Goal: Task Accomplishment & Management: Complete application form

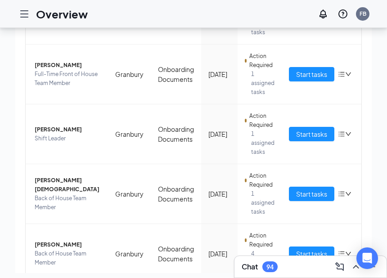
scroll to position [40, 0]
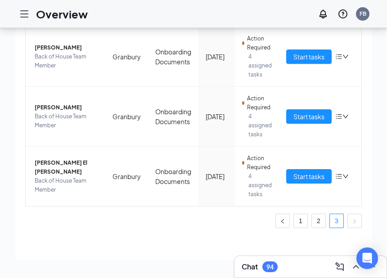
scroll to position [22, 0]
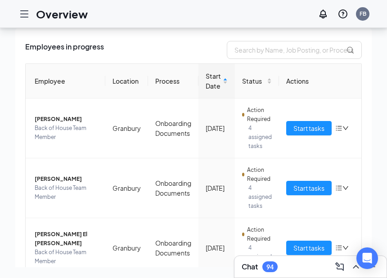
click at [310, 183] on span "Start tasks" at bounding box center [308, 188] width 31 height 10
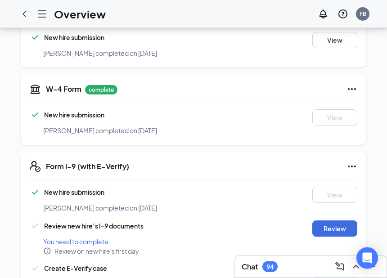
scroll to position [192, 0]
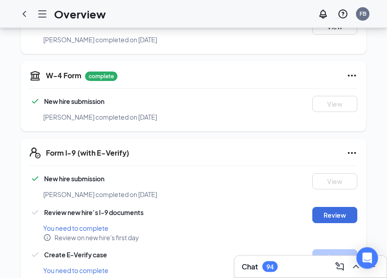
click at [334, 208] on button "Review" at bounding box center [334, 215] width 45 height 16
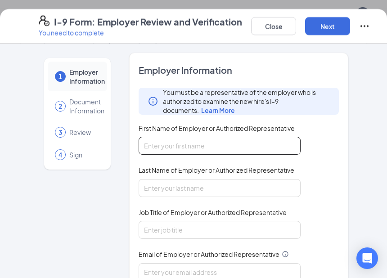
click at [278, 148] on input "First Name of Employer or Authorized Representative" at bounding box center [219, 146] width 162 height 18
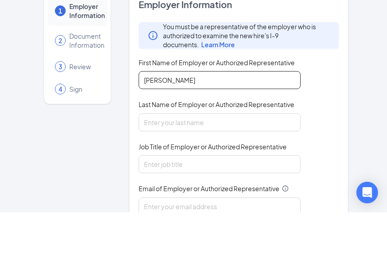
type input "[PERSON_NAME]"
click at [224, 165] on span "Last Name of Employer or Authorized Representative" at bounding box center [216, 169] width 156 height 9
click at [224, 179] on input "Last Name of Employer or Authorized Representative" at bounding box center [219, 188] width 162 height 18
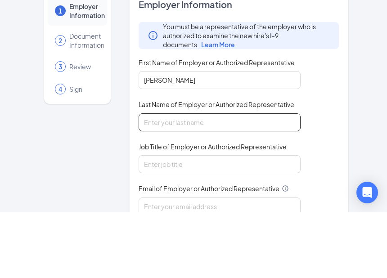
click at [226, 179] on input "Last Name of Employer or Authorized Representative" at bounding box center [219, 188] width 162 height 18
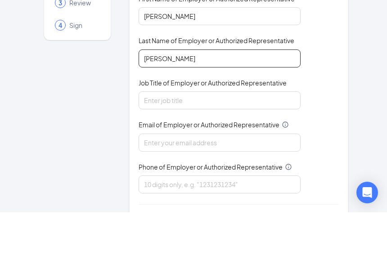
scroll to position [63, 0]
type input "[PERSON_NAME]"
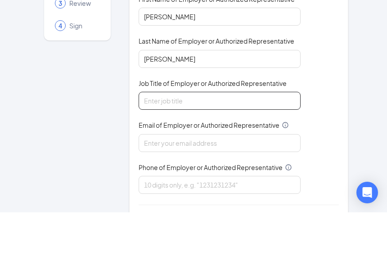
click at [236, 157] on input "Job Title of Employer or Authorized Representative" at bounding box center [219, 166] width 162 height 18
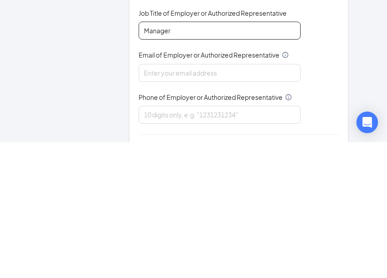
type input "Manager"
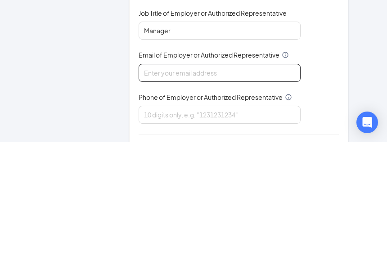
click at [211, 200] on input "Email of Employer or Authorized Representative" at bounding box center [219, 209] width 162 height 18
type input "[EMAIL_ADDRESS][DOMAIN_NAME]"
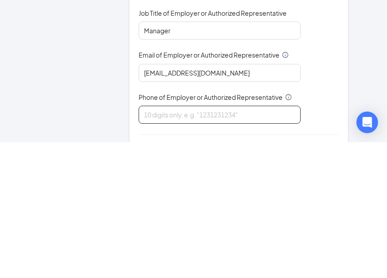
click at [158, 241] on input "Phone of Employer or Authorized Representative" at bounding box center [219, 250] width 162 height 18
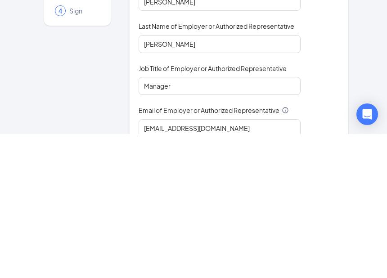
scroll to position [0, 0]
type input "9108534046"
click at [76, 89] on div "1 Employer Information 2 Document Information 3 Review 4 Sign" at bounding box center [77, 230] width 77 height 354
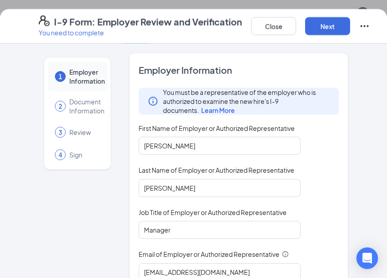
click at [324, 30] on button "Next" at bounding box center [327, 26] width 45 height 18
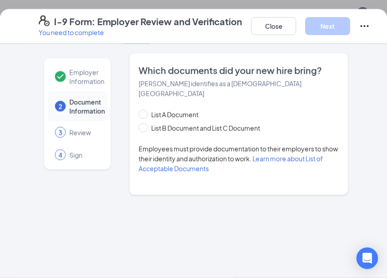
click at [143, 123] on input "List B Document and List C Document" at bounding box center [141, 126] width 6 height 6
radio input "true"
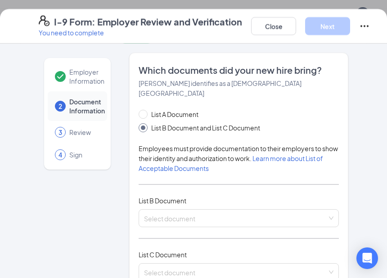
click at [157, 210] on input "search" at bounding box center [235, 216] width 183 height 13
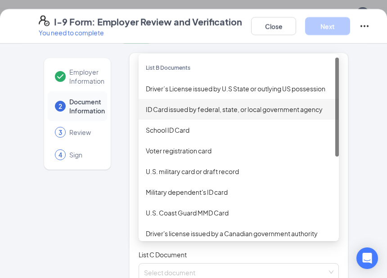
click at [178, 104] on div "ID Card issued by federal, state, or local government agency" at bounding box center [239, 109] width 186 height 10
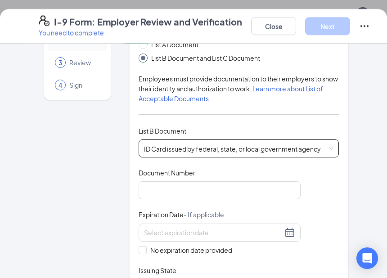
scroll to position [75, 0]
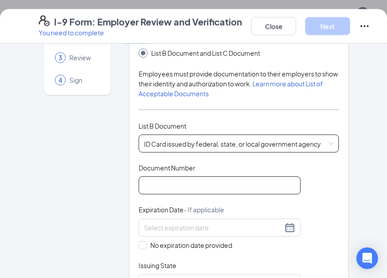
click at [151, 176] on input "Document Number" at bounding box center [219, 185] width 162 height 18
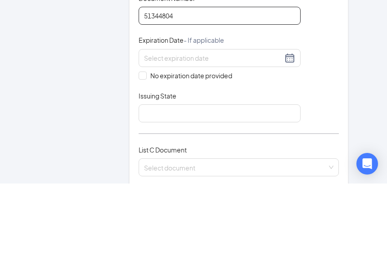
scroll to position [148, 0]
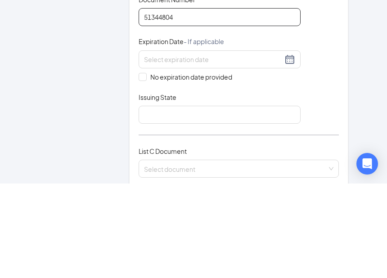
type input "51344804"
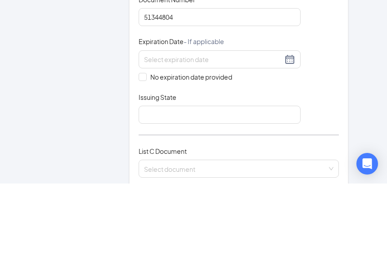
click at [163, 145] on div at bounding box center [219, 154] width 162 height 18
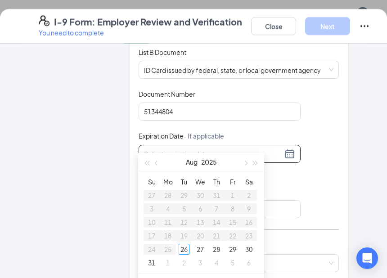
click at [254, 160] on button "button" at bounding box center [255, 162] width 10 height 18
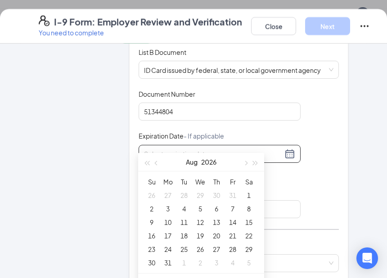
click at [251, 161] on button "button" at bounding box center [255, 162] width 10 height 18
click at [158, 159] on button "button" at bounding box center [157, 162] width 10 height 18
click at [160, 160] on button "button" at bounding box center [157, 162] width 10 height 18
click at [162, 163] on div "Jun 2027" at bounding box center [201, 162] width 78 height 18
click at [159, 161] on button "button" at bounding box center [157, 162] width 10 height 18
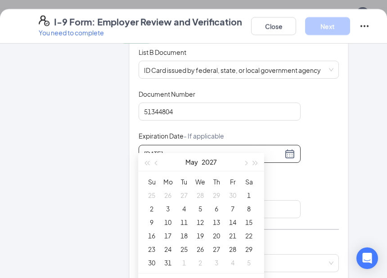
click at [199, 245] on div "26" at bounding box center [200, 249] width 11 height 11
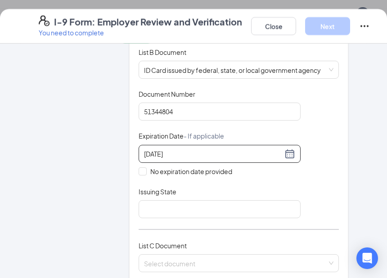
click at [289, 148] on div "05/26/2027" at bounding box center [219, 153] width 151 height 11
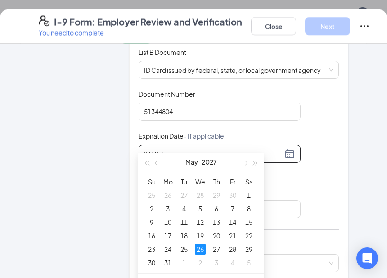
click at [243, 161] on button "button" at bounding box center [245, 162] width 10 height 18
type input "06/26/2027"
click at [245, 232] on div "26" at bounding box center [248, 235] width 11 height 11
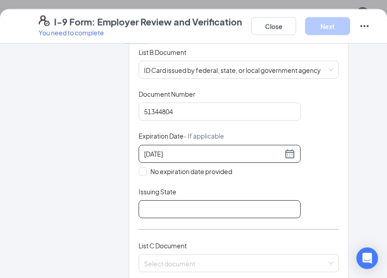
click at [166, 200] on input "Issuing State" at bounding box center [219, 209] width 162 height 18
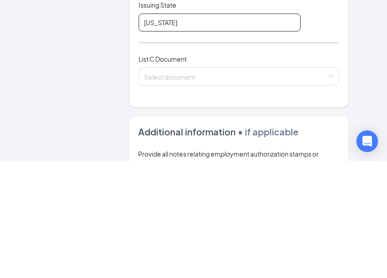
scroll to position [218, 0]
type input "[US_STATE]"
click at [165, 184] on input "search" at bounding box center [235, 190] width 183 height 13
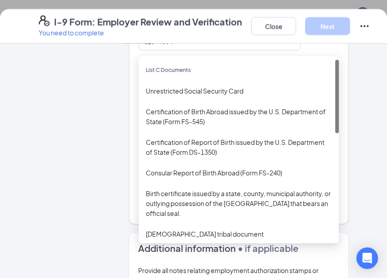
click at [165, 86] on div "Unrestricted Social Security Card" at bounding box center [238, 90] width 200 height 21
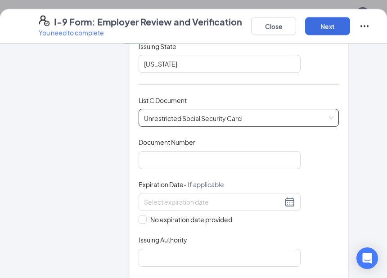
scroll to position [294, 0]
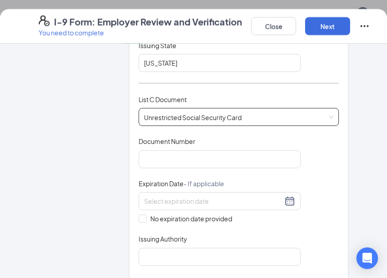
click at [150, 137] on span "Document Number" at bounding box center [166, 141] width 57 height 9
click at [150, 150] on input "Document Number" at bounding box center [219, 159] width 162 height 18
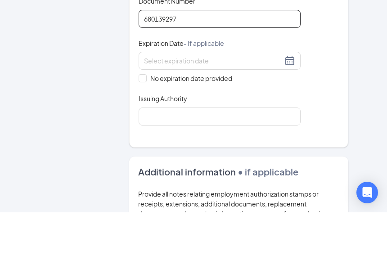
scroll to position [368, 0]
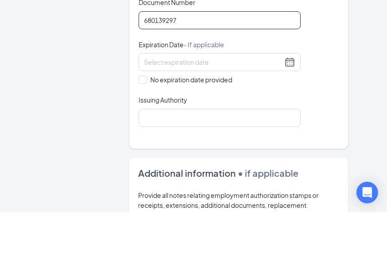
type input "680139297"
click at [143, 141] on input "No expiration date provided" at bounding box center [141, 144] width 6 height 6
checkbox input "true"
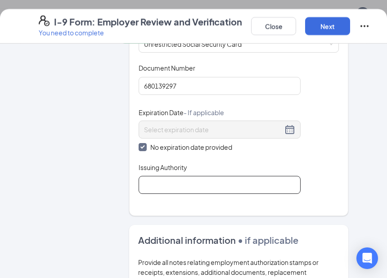
click at [154, 176] on input "Issuing Authority" at bounding box center [219, 185] width 162 height 18
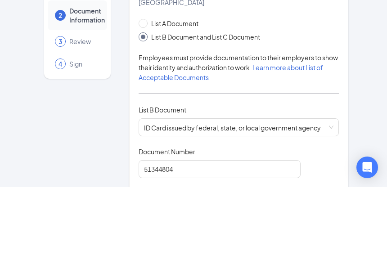
scroll to position [0, 0]
type input "Social Security Administration"
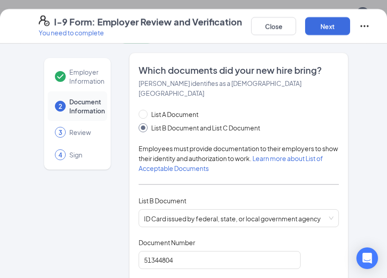
click at [330, 24] on button "Next" at bounding box center [327, 26] width 45 height 18
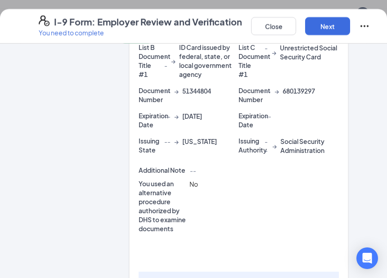
scroll to position [299, 0]
click at [147, 280] on input "I attest, under penalty of [PERSON_NAME], that: (1) I have examined the documen…" at bounding box center [149, 283] width 6 height 6
checkbox input "true"
click at [323, 27] on button "Next" at bounding box center [327, 26] width 45 height 18
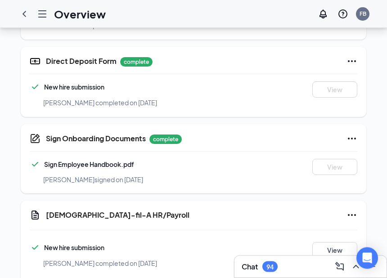
scroll to position [443, 0]
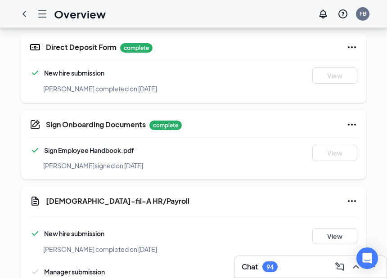
click at [326, 269] on button "Start" at bounding box center [334, 274] width 45 height 16
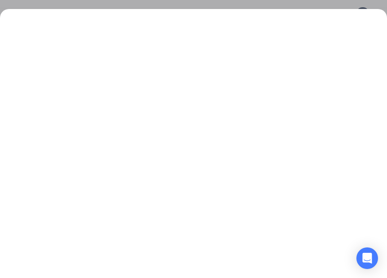
scroll to position [0, 0]
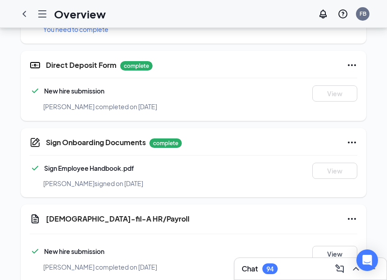
scroll to position [443, 0]
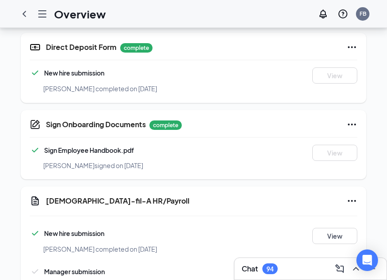
click at [318, 266] on button "Start" at bounding box center [334, 274] width 45 height 16
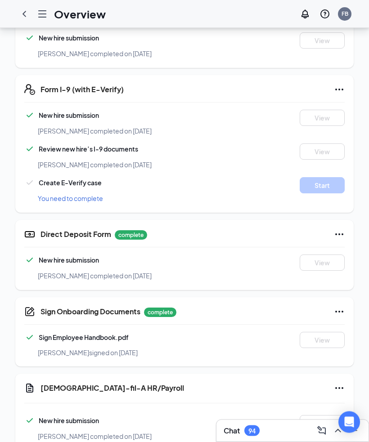
scroll to position [281, 0]
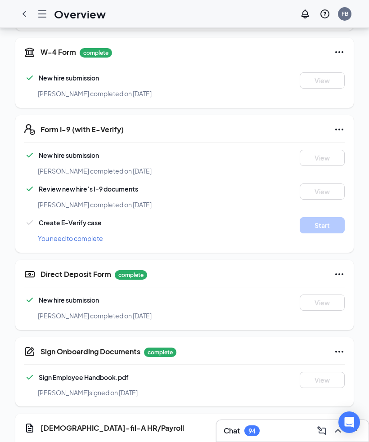
scroll to position [225, 0]
click at [64, 235] on span "You need to complete" at bounding box center [70, 239] width 65 height 8
click at [63, 217] on div "Create E-Verify case You need to complete Start" at bounding box center [184, 230] width 320 height 27
click at [70, 217] on div "Create E-Verify case You need to complete Start" at bounding box center [184, 230] width 320 height 27
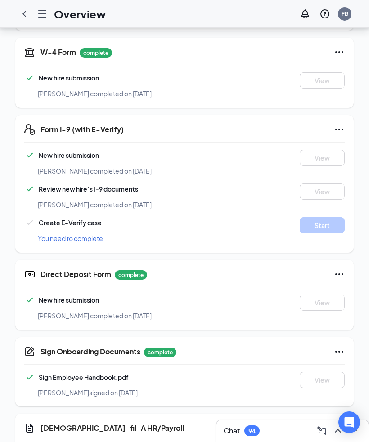
click at [68, 234] on span "You need to complete" at bounding box center [70, 238] width 65 height 8
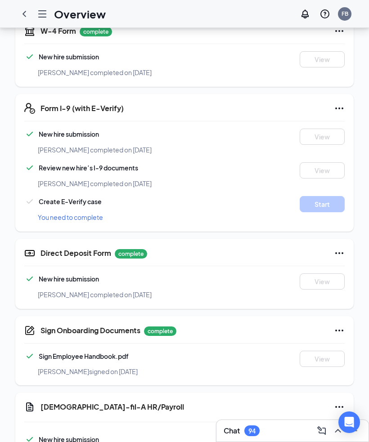
scroll to position [281, 0]
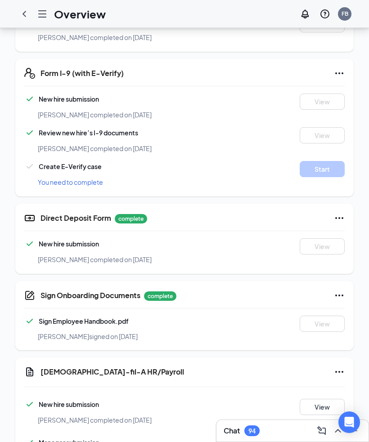
click at [66, 161] on div "Create E-Verify case You need to complete Start" at bounding box center [184, 174] width 320 height 27
click at [77, 178] on span "You need to complete" at bounding box center [70, 182] width 65 height 8
click at [60, 178] on span "You need to complete" at bounding box center [70, 182] width 65 height 8
click at [318, 177] on div "You need to complete" at bounding box center [198, 182] width 320 height 10
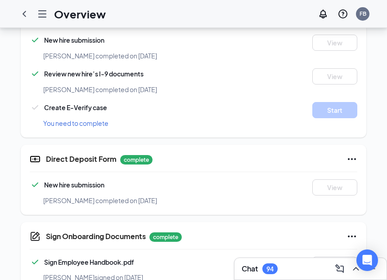
scroll to position [443, 0]
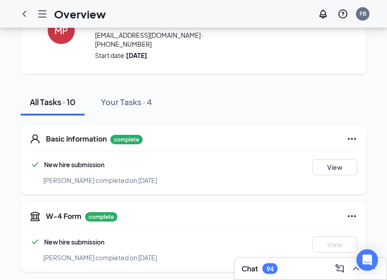
scroll to position [0, 0]
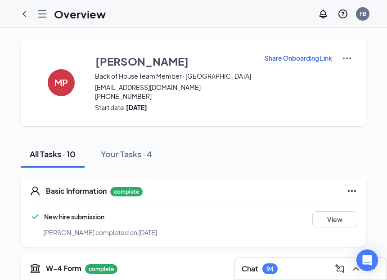
click at [29, 11] on icon "ChevronLeft" at bounding box center [24, 14] width 11 height 11
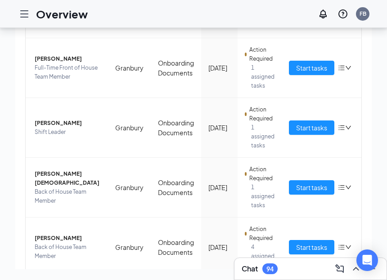
scroll to position [396, 0]
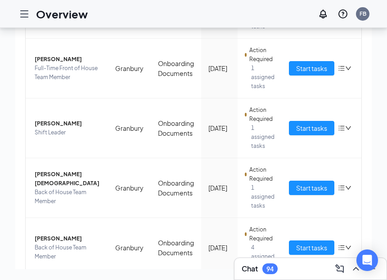
click at [310, 243] on span "Start tasks" at bounding box center [311, 248] width 31 height 10
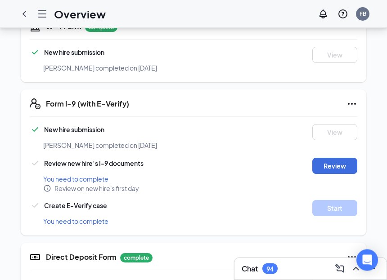
scroll to position [242, 0]
click at [329, 158] on button "Review" at bounding box center [334, 166] width 45 height 16
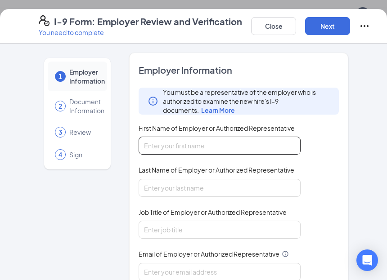
click at [175, 138] on input "First Name of Employer or Authorized Representative" at bounding box center [219, 146] width 162 height 18
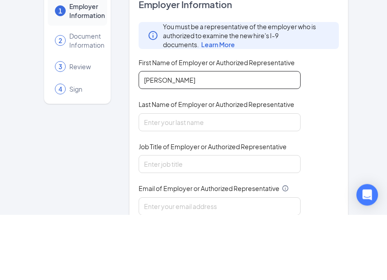
type input "[PERSON_NAME]"
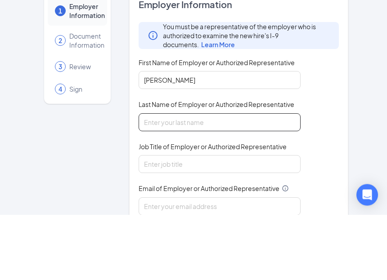
click at [170, 179] on input "Last Name of Employer or Authorized Representative" at bounding box center [219, 188] width 162 height 18
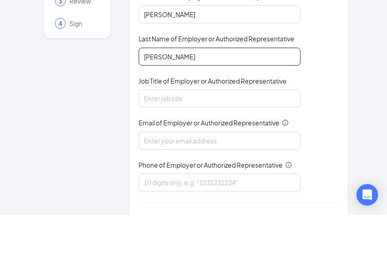
scroll to position [63, 0]
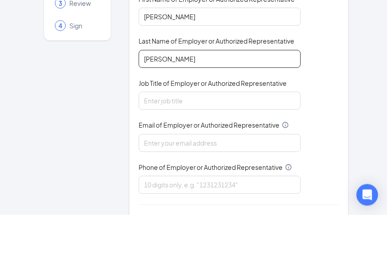
type input "[PERSON_NAME]"
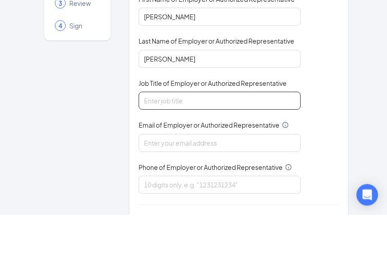
click at [171, 157] on input "Job Title of Employer or Authorized Representative" at bounding box center [219, 166] width 162 height 18
type input "Manager"
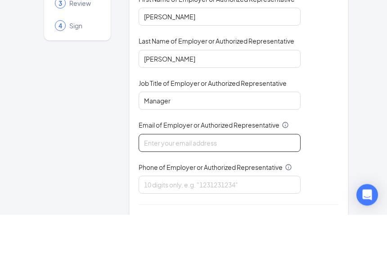
click at [164, 200] on input "Email of Employer or Authorized Representative" at bounding box center [219, 209] width 162 height 18
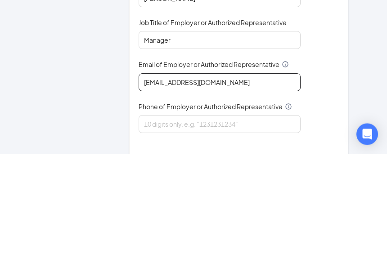
type input "[EMAIL_ADDRESS][DOMAIN_NAME]"
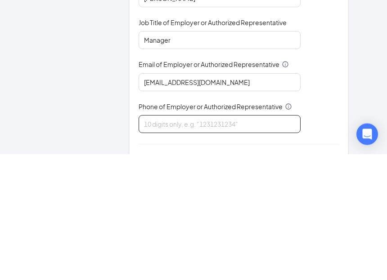
click at [161, 241] on input "Phone of Employer or Authorized Representative" at bounding box center [219, 250] width 162 height 18
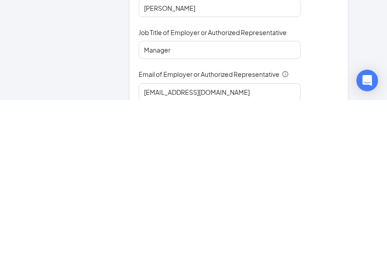
scroll to position [0, 0]
type input "8175734424"
click at [61, 62] on div "1 Employer Information 2 Document Information 3 Review 4 Sign" at bounding box center [77, 230] width 77 height 354
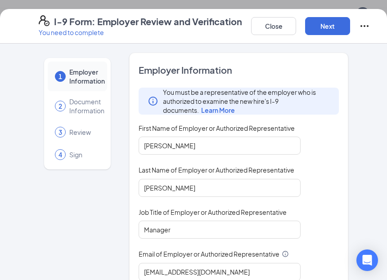
click at [321, 18] on button "Next" at bounding box center [327, 26] width 45 height 18
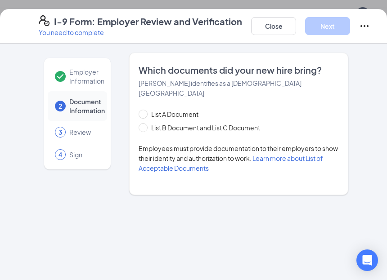
click at [147, 123] on span at bounding box center [142, 127] width 9 height 9
click at [145, 123] on input "List B Document and List C Document" at bounding box center [141, 126] width 6 height 6
radio input "true"
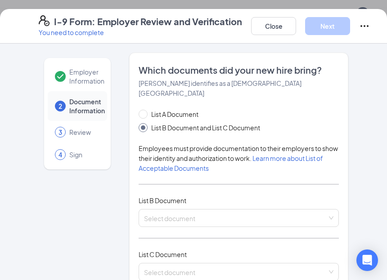
click at [161, 210] on input "search" at bounding box center [235, 216] width 183 height 13
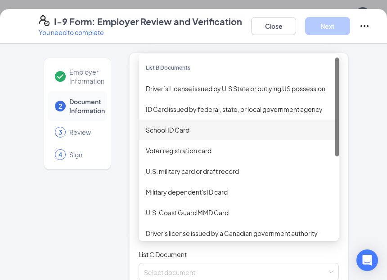
click at [161, 125] on div "School ID Card" at bounding box center [239, 130] width 186 height 10
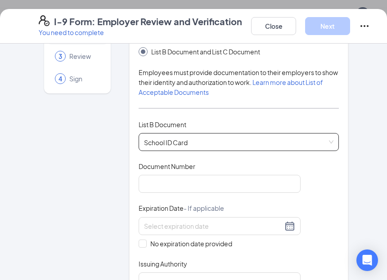
scroll to position [76, 0]
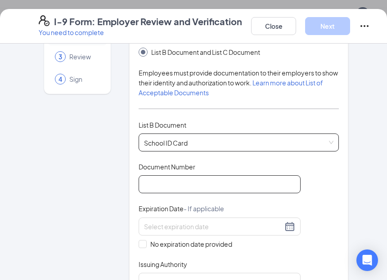
click at [163, 176] on input "Document Number" at bounding box center [219, 184] width 162 height 18
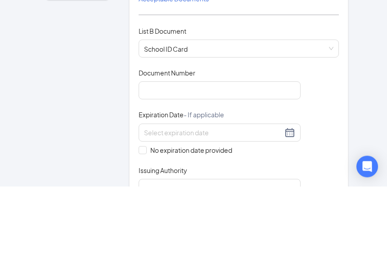
click at [157, 222] on input at bounding box center [213, 227] width 138 height 10
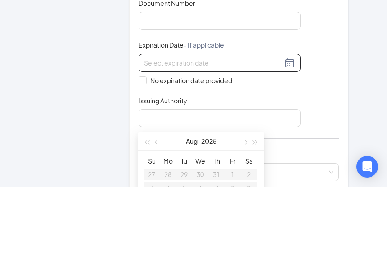
scroll to position [147, 0]
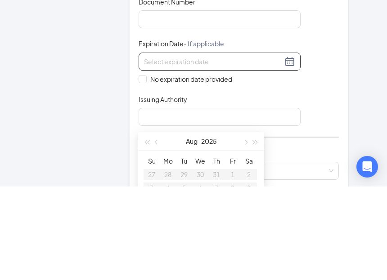
click at [151, 168] on span "No expiration date provided" at bounding box center [191, 173] width 89 height 10
click at [145, 169] on input "No expiration date provided" at bounding box center [141, 172] width 6 height 6
checkbox input "true"
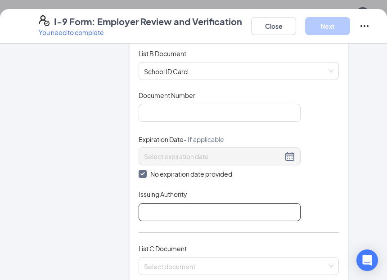
click at [160, 203] on input "Issuing Authority" at bounding box center [219, 212] width 162 height 18
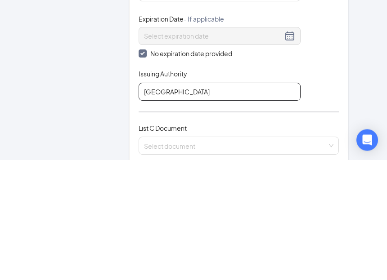
type input "[GEOGRAPHIC_DATA]"
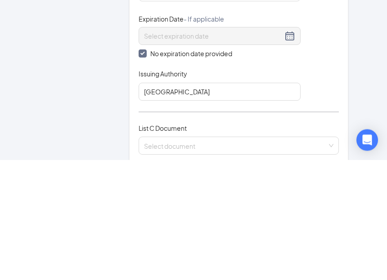
click at [169, 258] on input "search" at bounding box center [235, 264] width 183 height 13
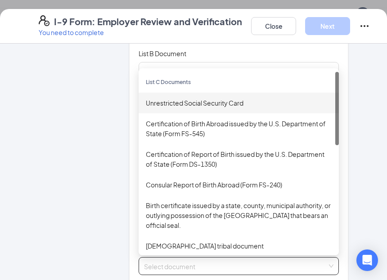
click at [226, 98] on div "Unrestricted Social Security Card" at bounding box center [239, 103] width 186 height 10
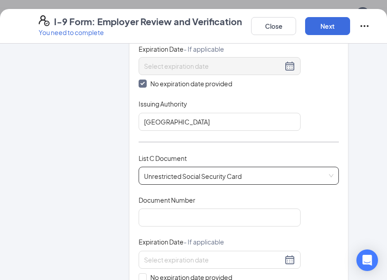
scroll to position [239, 0]
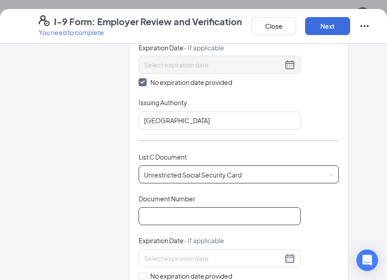
click at [161, 207] on input "Document Number" at bounding box center [219, 216] width 162 height 18
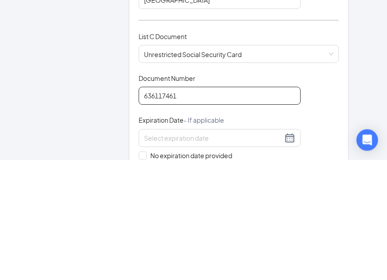
type input "636117461"
click at [142, 272] on input "No expiration date provided" at bounding box center [141, 275] width 6 height 6
checkbox input "true"
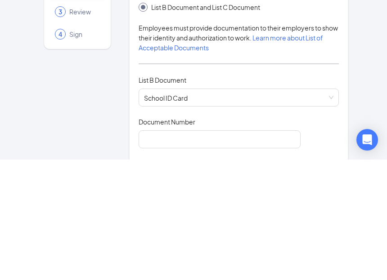
scroll to position [0, 0]
type input "Social Security Administration"
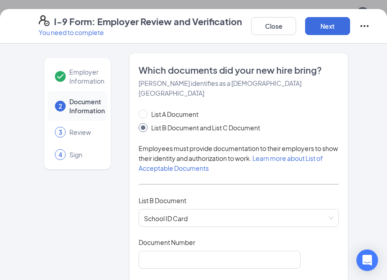
click at [325, 29] on button "Next" at bounding box center [327, 26] width 45 height 18
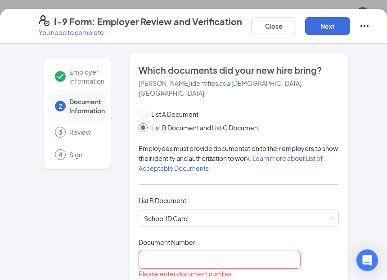
click at [167, 251] on input "Document Number" at bounding box center [219, 260] width 162 height 18
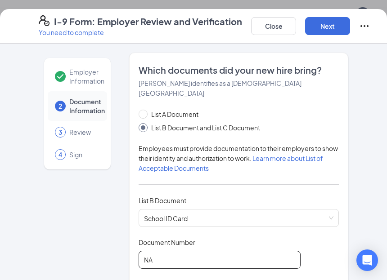
scroll to position [231, 0]
type input "NA"
click at [327, 34] on button "Next" at bounding box center [327, 26] width 45 height 18
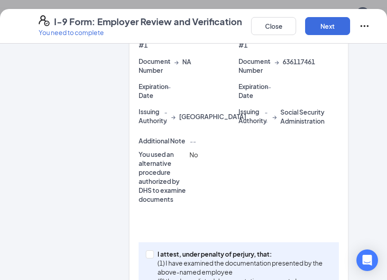
scroll to position [328, 0]
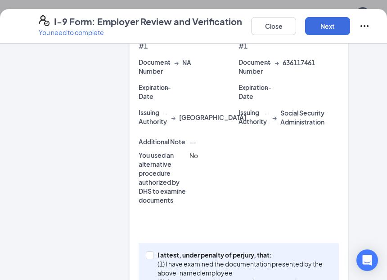
click at [151, 251] on input "I attest, under penalty of [PERSON_NAME], that: (1) I have examined the documen…" at bounding box center [149, 254] width 6 height 6
checkbox input "true"
click at [330, 24] on button "Next" at bounding box center [327, 26] width 45 height 18
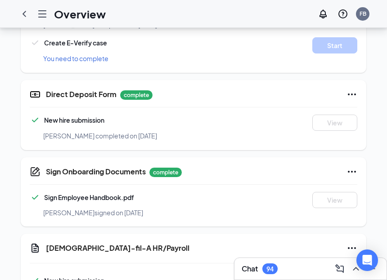
scroll to position [443, 0]
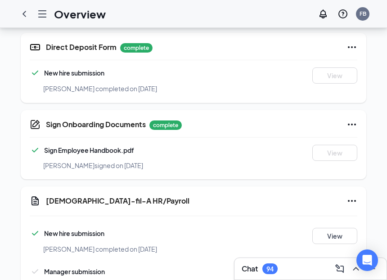
click at [331, 266] on button "Start" at bounding box center [334, 274] width 45 height 16
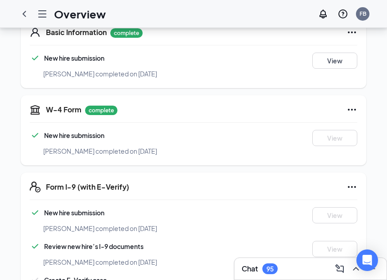
click at [19, 13] on icon "ChevronLeft" at bounding box center [24, 14] width 11 height 11
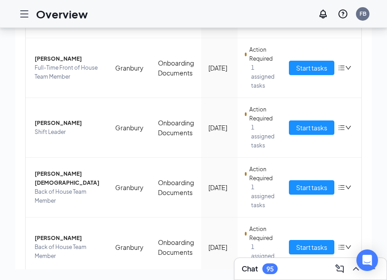
scroll to position [396, 0]
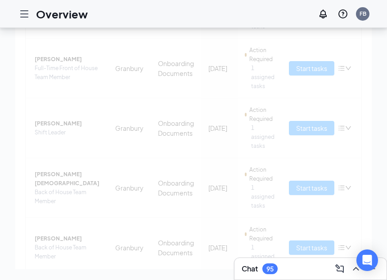
scroll to position [22, 0]
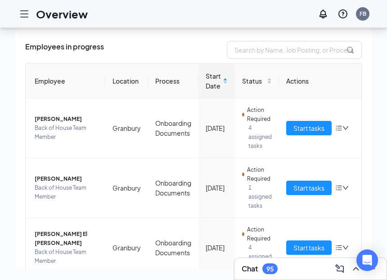
click at [306, 243] on span "Start tasks" at bounding box center [308, 248] width 31 height 10
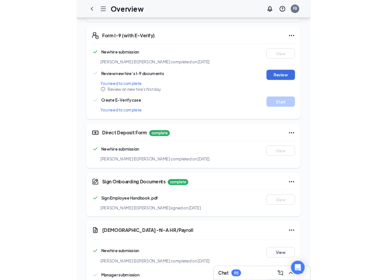
scroll to position [452, 0]
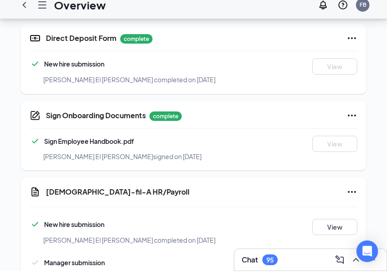
click at [326, 266] on button "Start" at bounding box center [334, 274] width 45 height 16
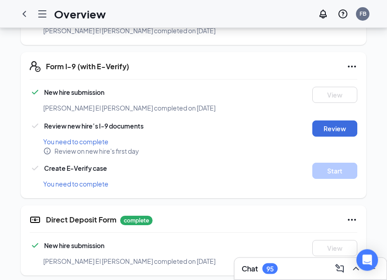
scroll to position [280, 0]
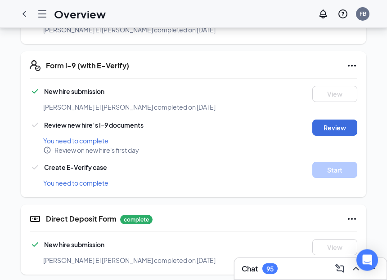
click at [346, 120] on button "Review" at bounding box center [334, 128] width 45 height 16
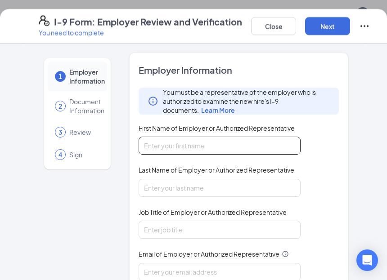
click at [207, 139] on input "First Name of Employer or Authorized Representative" at bounding box center [219, 146] width 162 height 18
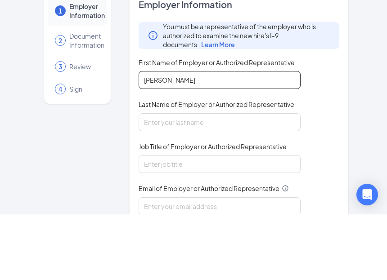
type input "[PERSON_NAME]"
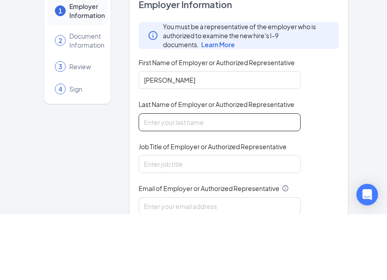
click at [165, 179] on input "Last Name of Employer or Authorized Representative" at bounding box center [219, 188] width 162 height 18
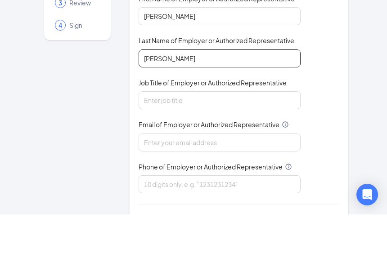
scroll to position [63, 0]
type input "[PERSON_NAME]"
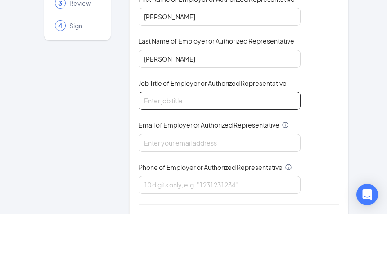
click at [166, 157] on input "Job Title of Employer or Authorized Representative" at bounding box center [219, 166] width 162 height 18
type input "Manager"
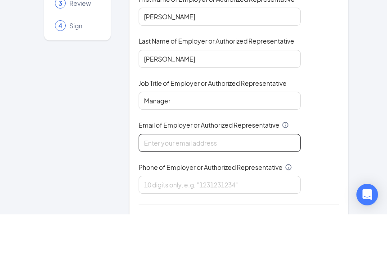
click at [171, 200] on input "Email of Employer or Authorized Representative" at bounding box center [219, 209] width 162 height 18
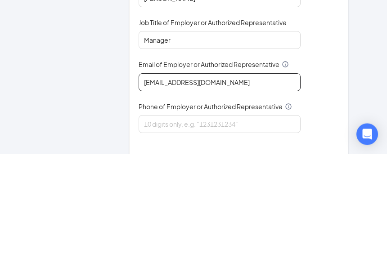
type input "[EMAIL_ADDRESS][DOMAIN_NAME]"
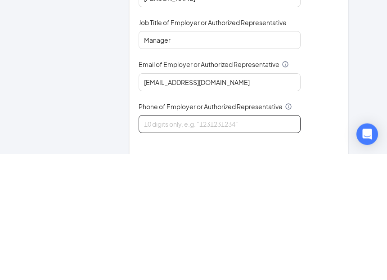
click at [162, 241] on input "Phone of Employer or Authorized Representative" at bounding box center [219, 250] width 162 height 18
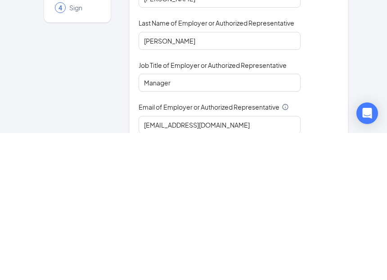
scroll to position [0, 0]
type input "8175734424"
click at [90, 85] on div "1 Employer Information 2 Document Information 3 Review 4 Sign" at bounding box center [77, 230] width 77 height 354
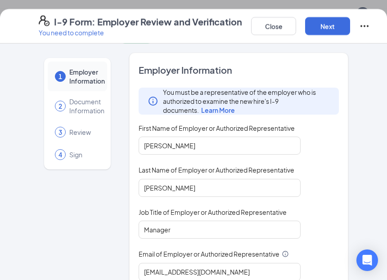
click at [319, 24] on button "Next" at bounding box center [327, 26] width 45 height 18
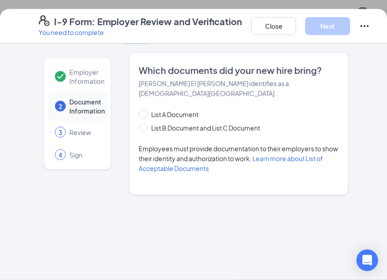
click at [150, 123] on span "List B Document and List C Document" at bounding box center [205, 128] width 116 height 10
click at [145, 123] on input "List B Document and List C Document" at bounding box center [141, 126] width 6 height 6
radio input "true"
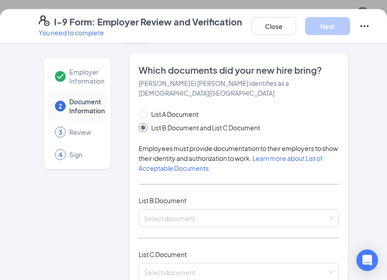
click at [157, 210] on input "search" at bounding box center [235, 216] width 183 height 13
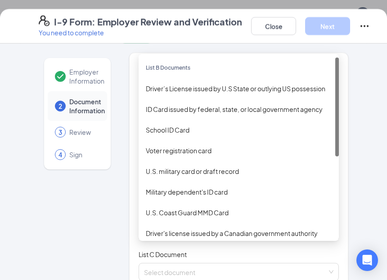
click at [163, 84] on div "Driver’s License issued by U.S State or outlying US possession" at bounding box center [239, 89] width 186 height 10
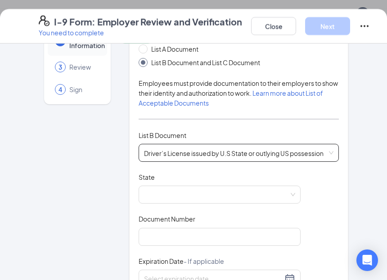
scroll to position [68, 0]
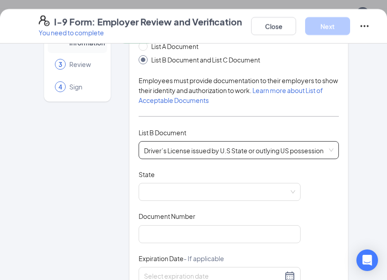
click at [163, 189] on span at bounding box center [219, 191] width 151 height 17
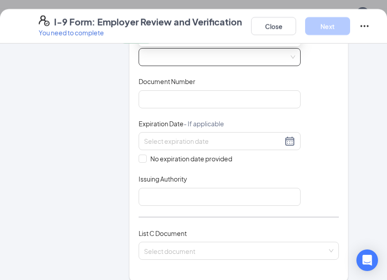
scroll to position [310, 0]
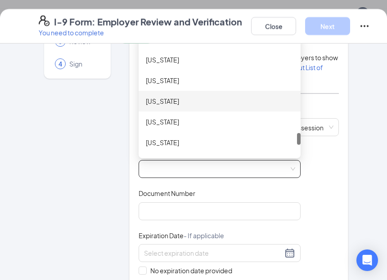
click at [152, 96] on div "[US_STATE]" at bounding box center [219, 101] width 147 height 10
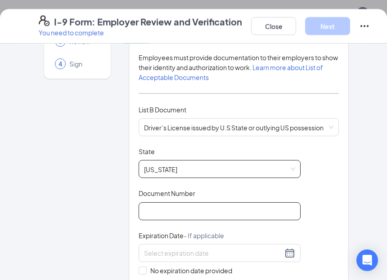
click at [166, 202] on input "Document Number" at bounding box center [219, 211] width 162 height 18
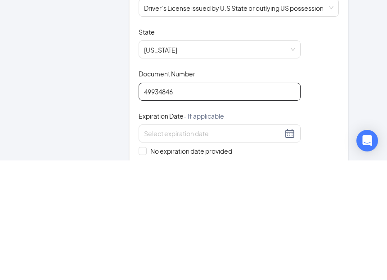
type input "49934846"
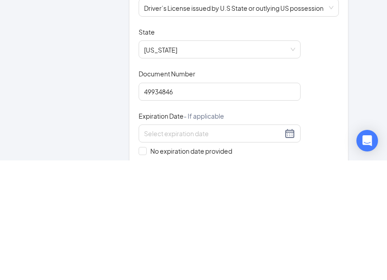
click at [161, 248] on input at bounding box center [213, 253] width 138 height 10
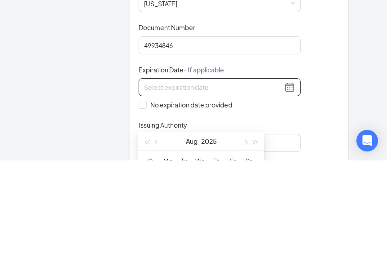
click at [81, 120] on div "Employer Information 2 Document Information 3 Review 4 Sign" at bounding box center [77, 260] width 77 height 691
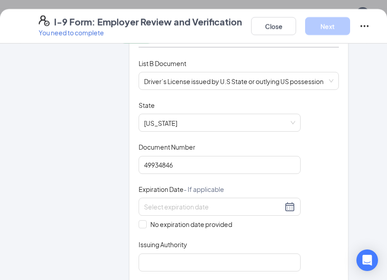
click at [162, 202] on input at bounding box center [213, 207] width 138 height 10
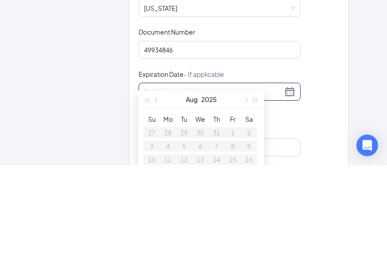
click at [241, 205] on button "button" at bounding box center [245, 214] width 10 height 18
click at [242, 205] on button "button" at bounding box center [245, 214] width 10 height 18
click at [255, 214] on span "button" at bounding box center [255, 216] width 4 height 4
click at [250, 205] on button "button" at bounding box center [255, 214] width 10 height 18
click at [256, 205] on button "button" at bounding box center [255, 214] width 10 height 18
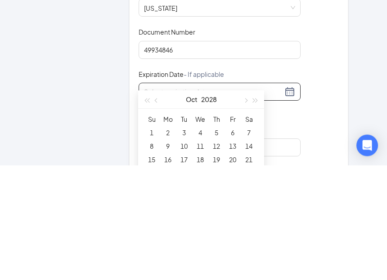
click at [250, 205] on button "button" at bounding box center [255, 214] width 10 height 18
click at [253, 214] on span "button" at bounding box center [255, 216] width 4 height 4
click at [241, 205] on button "button" at bounding box center [245, 214] width 10 height 18
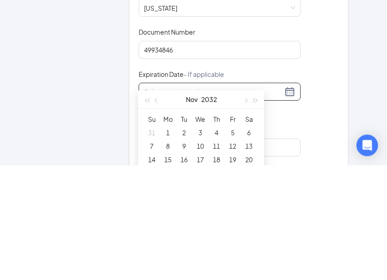
click at [240, 205] on button "button" at bounding box center [245, 214] width 10 height 18
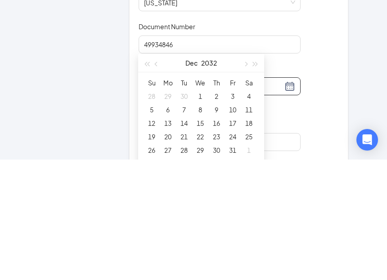
type input "[DATE]"
click at [199, 238] on div "15" at bounding box center [200, 243] width 11 height 11
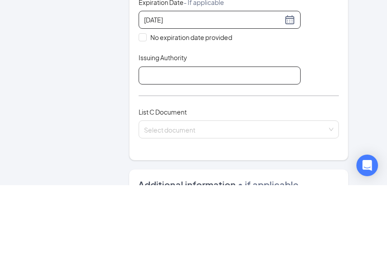
click at [161, 161] on input "Issuing Authority" at bounding box center [219, 170] width 162 height 18
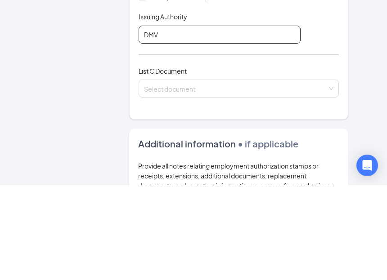
type input "DMV"
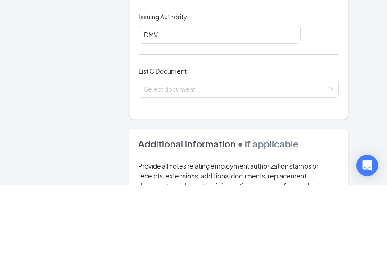
click at [168, 175] on input "search" at bounding box center [235, 181] width 183 height 13
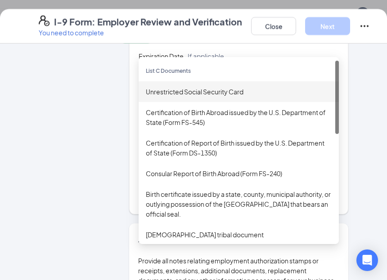
click at [170, 83] on div "Unrestricted Social Security Card" at bounding box center [238, 91] width 200 height 21
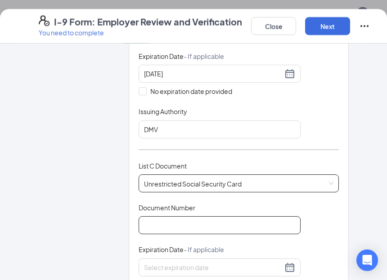
click at [168, 216] on input "Document Number" at bounding box center [219, 225] width 162 height 18
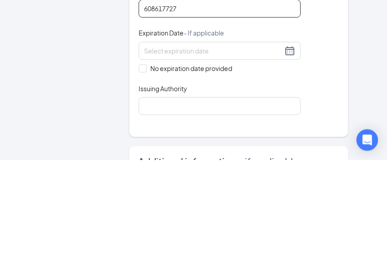
scroll to position [366, 0]
type input "608617727"
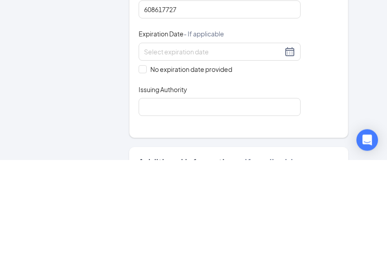
click at [144, 186] on input "No expiration date provided" at bounding box center [141, 189] width 6 height 6
checkbox input "true"
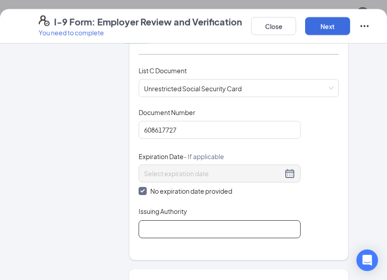
click at [165, 220] on input "Issuing Authority" at bounding box center [219, 229] width 162 height 18
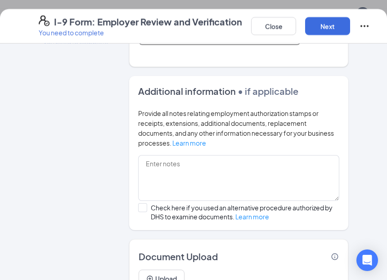
scroll to position [558, 0]
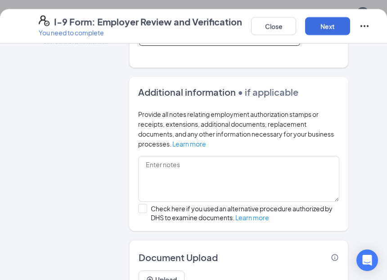
type input "Social Security Administration"
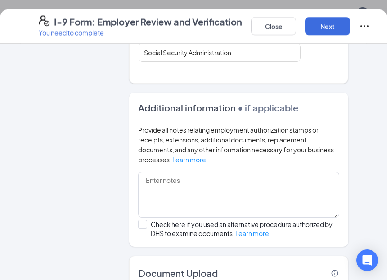
scroll to position [529, 0]
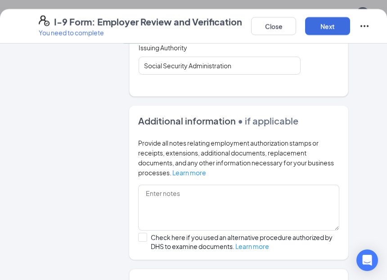
click at [316, 29] on button "Next" at bounding box center [327, 26] width 45 height 18
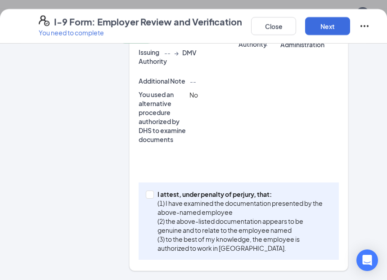
scroll to position [316, 0]
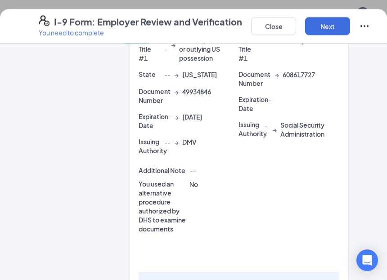
click at [151, 277] on input "I attest, under penalty of [PERSON_NAME], that: (1) I have examined the documen…" at bounding box center [149, 283] width 6 height 6
checkbox input "true"
click at [325, 15] on div "Close Next" at bounding box center [310, 26] width 119 height 22
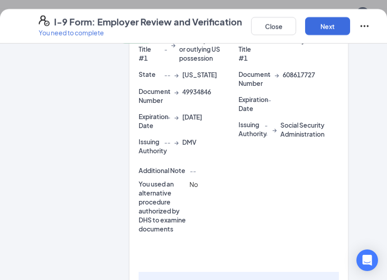
click at [325, 24] on button "Next" at bounding box center [327, 26] width 45 height 18
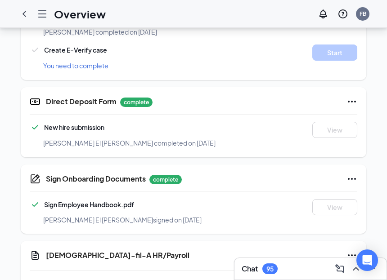
scroll to position [443, 0]
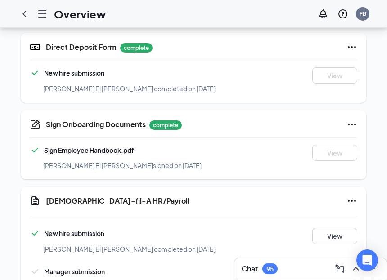
click at [335, 266] on button "Start" at bounding box center [334, 274] width 45 height 16
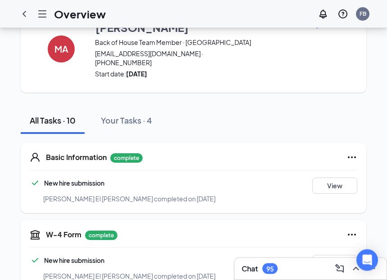
scroll to position [0, 0]
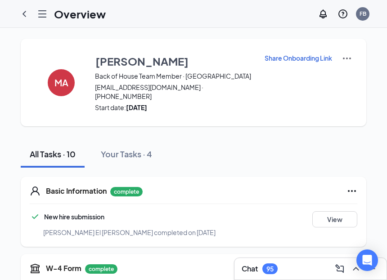
click at [23, 9] on icon "ChevronLeft" at bounding box center [24, 14] width 11 height 11
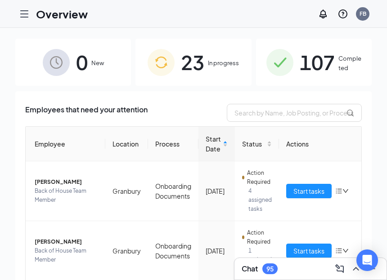
click at [26, 9] on icon "Hamburger" at bounding box center [24, 14] width 11 height 11
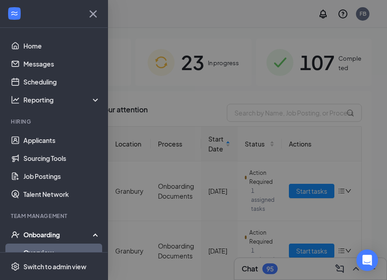
click at [176, 165] on div at bounding box center [193, 140] width 387 height 280
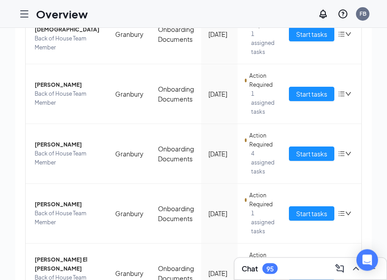
scroll to position [15, 0]
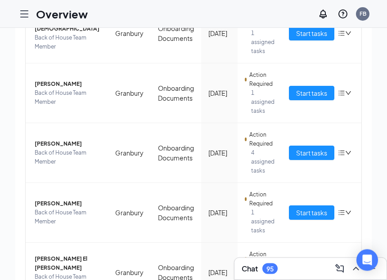
click at [312, 154] on span "Start tasks" at bounding box center [311, 153] width 31 height 10
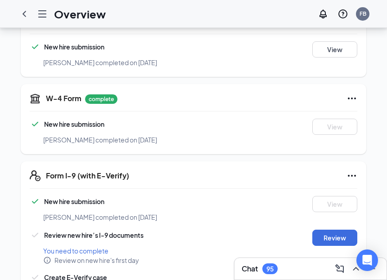
scroll to position [165, 0]
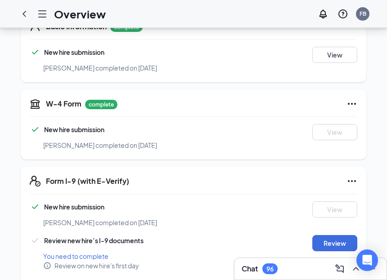
click at [332, 235] on button "Review" at bounding box center [334, 243] width 45 height 16
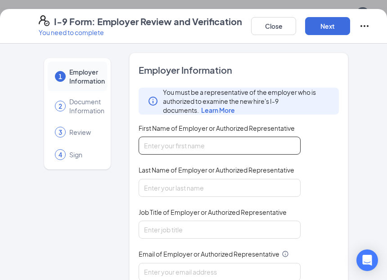
click at [215, 144] on input "First Name of Employer or Authorized Representative" at bounding box center [219, 146] width 162 height 18
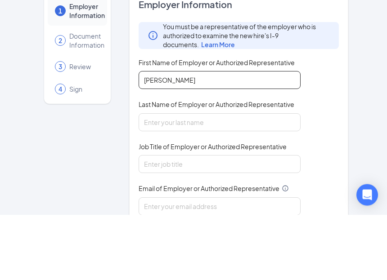
type input "[PERSON_NAME]"
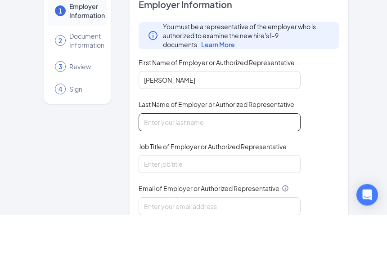
click at [250, 179] on input "Last Name of Employer or Authorized Representative" at bounding box center [219, 188] width 162 height 18
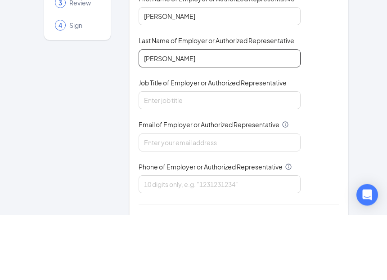
scroll to position [63, 0]
type input "[PERSON_NAME]"
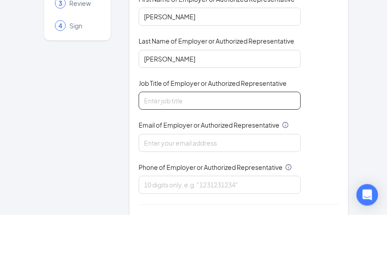
click at [240, 157] on input "Job Title of Employer or Authorized Representative" at bounding box center [219, 166] width 162 height 18
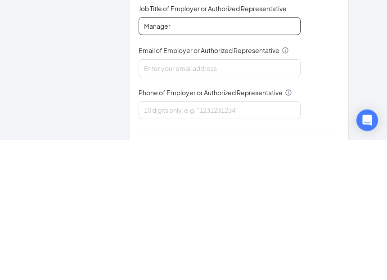
type input "Manager"
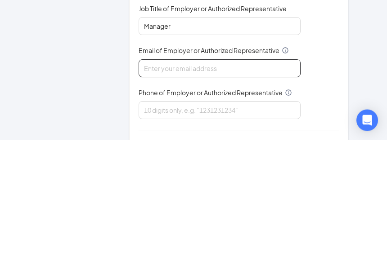
click at [230, 200] on input "Email of Employer or Authorized Representative" at bounding box center [219, 209] width 162 height 18
type input "[EMAIL_ADDRESS][DOMAIN_NAME]"
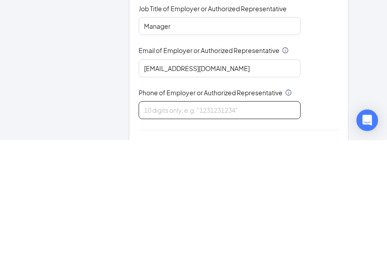
click at [237, 241] on input "Phone of Employer or Authorized Representative" at bounding box center [219, 250] width 162 height 18
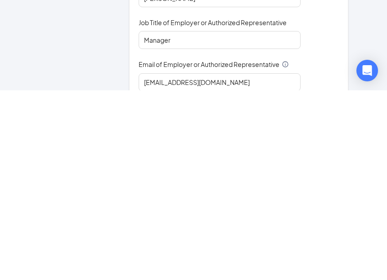
scroll to position [0, 0]
type input "8175734424"
click at [40, 113] on div "1 Employer Information 2 Document Information 3 Review 4 Sign" at bounding box center [77, 230] width 77 height 354
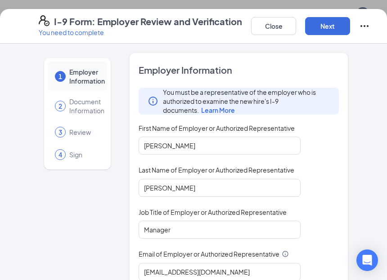
click at [330, 23] on button "Next" at bounding box center [327, 26] width 45 height 18
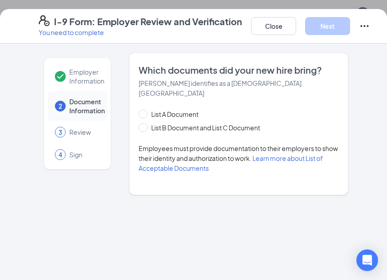
click at [141, 123] on input "List B Document and List C Document" at bounding box center [141, 126] width 6 height 6
radio input "true"
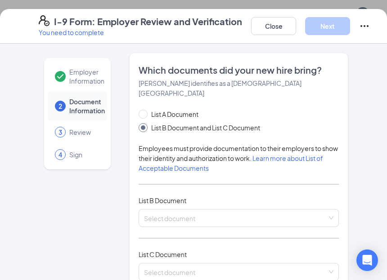
click at [266, 210] on input "search" at bounding box center [235, 216] width 183 height 13
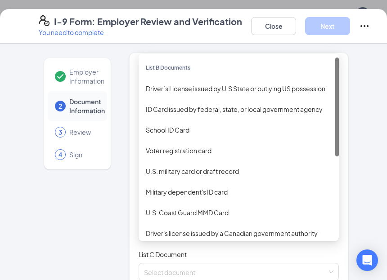
click at [269, 84] on div "Driver’s License issued by U.S State or outlying US possession" at bounding box center [239, 89] width 186 height 10
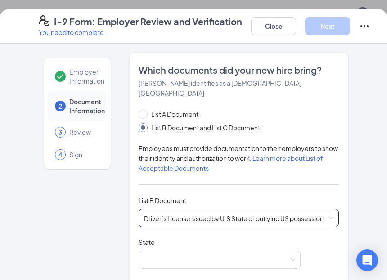
click at [309, 210] on span "Driver’s License issued by U.S State or outlying US possession" at bounding box center [238, 218] width 189 height 17
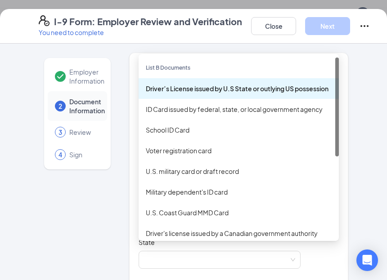
click at [285, 104] on div "ID Card issued by federal, state, or local government agency" at bounding box center [239, 109] width 186 height 10
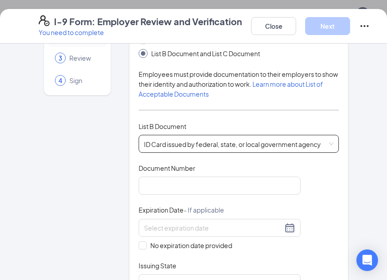
scroll to position [76, 0]
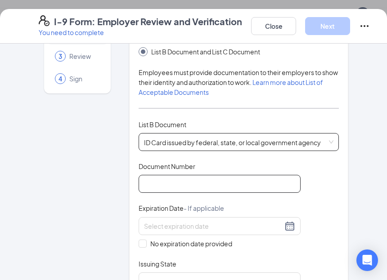
click at [254, 177] on input "Document Number" at bounding box center [219, 184] width 162 height 18
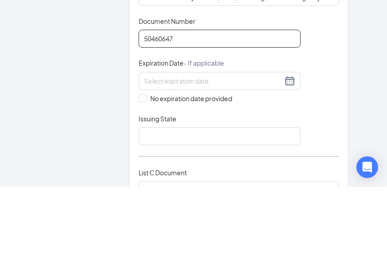
scroll to position [129, 0]
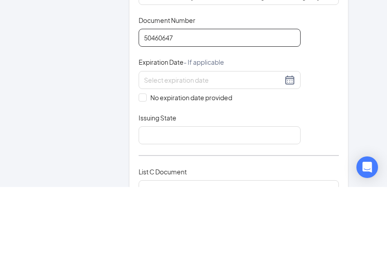
type input "50460647"
click at [276, 168] on input at bounding box center [213, 173] width 138 height 10
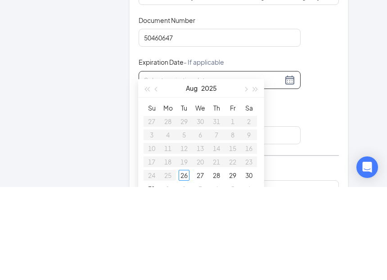
click at [241, 172] on button "button" at bounding box center [245, 181] width 10 height 18
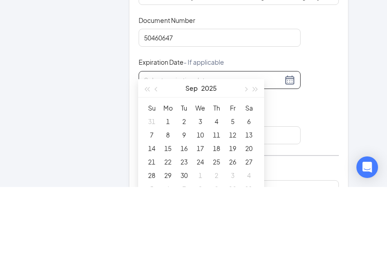
click at [243, 172] on button "button" at bounding box center [245, 181] width 10 height 18
click at [257, 172] on button "button" at bounding box center [255, 181] width 10 height 18
click at [153, 172] on button "button" at bounding box center [157, 181] width 10 height 18
type input "[DATE]"
click at [188, 209] on div "1" at bounding box center [183, 214] width 11 height 11
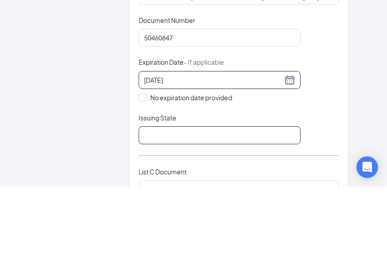
click at [230, 219] on input "Issuing State" at bounding box center [219, 228] width 162 height 18
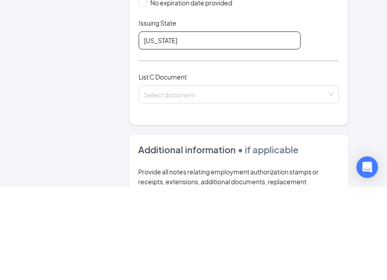
scroll to position [226, 0]
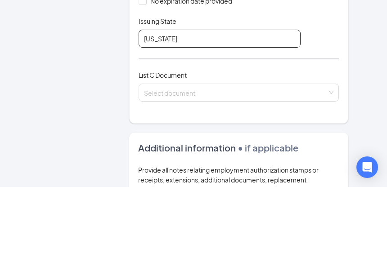
type input "[US_STATE]"
click at [319, 177] on input "search" at bounding box center [235, 183] width 183 height 13
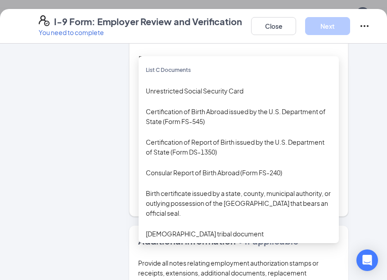
click at [230, 86] on div "Unrestricted Social Security Card" at bounding box center [239, 91] width 186 height 10
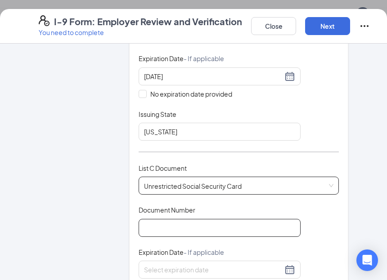
click at [205, 219] on input "Document Number" at bounding box center [219, 228] width 162 height 18
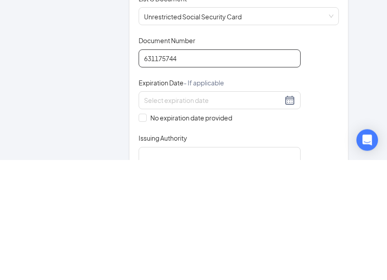
scroll to position [274, 0]
type input "631175744"
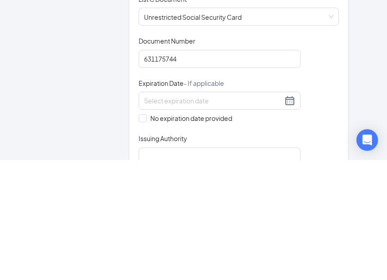
click at [289, 216] on div at bounding box center [219, 221] width 151 height 11
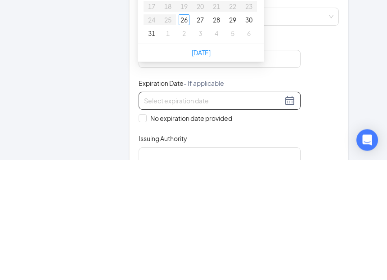
scroll to position [452, 0]
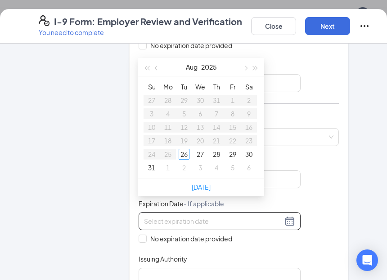
click at [148, 234] on span "No expiration date provided" at bounding box center [191, 239] width 89 height 10
click at [145, 235] on input "No expiration date provided" at bounding box center [141, 238] width 6 height 6
checkbox input "true"
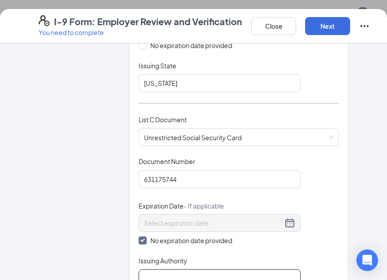
click at [207, 269] on input "Issuing Authority" at bounding box center [219, 278] width 162 height 18
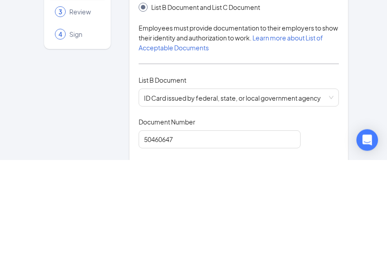
scroll to position [0, 0]
type input "Social Security Administration"
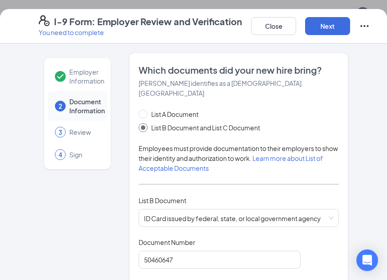
click at [328, 26] on button "Next" at bounding box center [327, 26] width 45 height 18
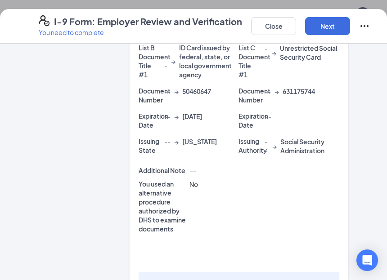
scroll to position [299, 0]
click at [151, 277] on input "I attest, under penalty of [PERSON_NAME], that: (1) I have examined the documen…" at bounding box center [149, 283] width 6 height 6
checkbox input "true"
click at [327, 31] on button "Next" at bounding box center [327, 26] width 45 height 18
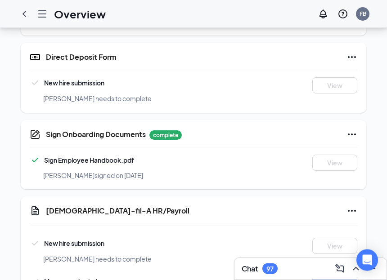
scroll to position [443, 0]
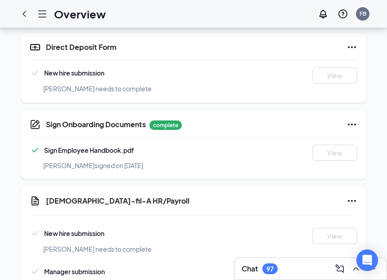
click at [331, 266] on button "Start" at bounding box center [334, 274] width 45 height 16
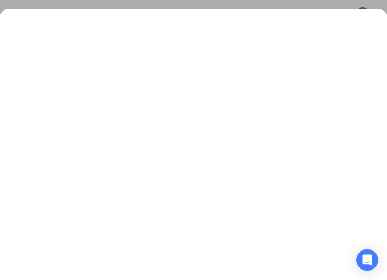
scroll to position [0, 0]
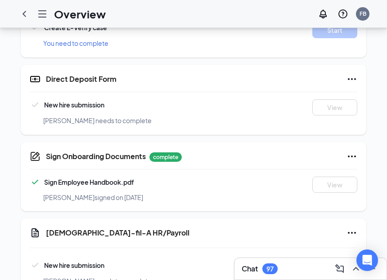
scroll to position [410, 0]
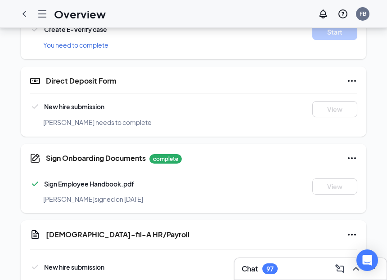
click at [101, 118] on span "[PERSON_NAME] needs to complete" at bounding box center [97, 122] width 108 height 8
click at [351, 77] on icon "Ellipses" at bounding box center [351, 81] width 11 height 11
click at [350, 76] on icon "Ellipses" at bounding box center [351, 81] width 11 height 11
click at [344, 76] on div "Direct Deposit Form" at bounding box center [201, 81] width 311 height 11
click at [352, 76] on icon "Ellipses" at bounding box center [351, 81] width 11 height 11
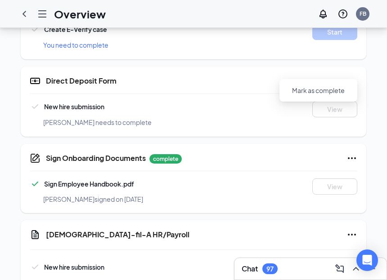
click at [321, 97] on button "Mark as complete" at bounding box center [318, 90] width 67 height 14
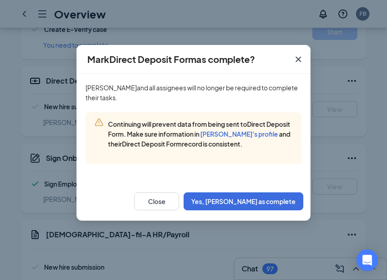
click at [267, 210] on button "Yes, mark as complete" at bounding box center [243, 201] width 120 height 18
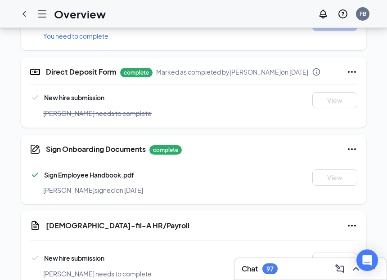
scroll to position [452, 0]
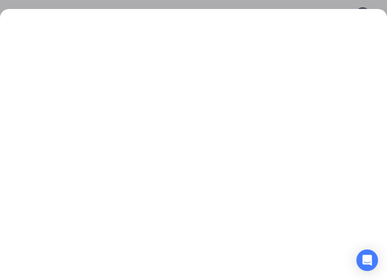
scroll to position [0, 0]
click at [354, 4] on div at bounding box center [193, 140] width 387 height 280
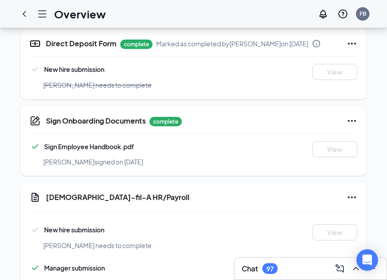
scroll to position [452, 0]
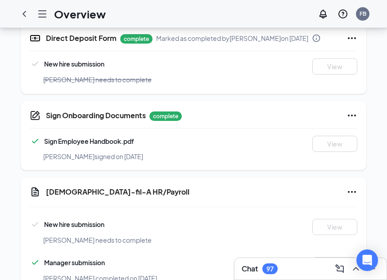
click at [80, 223] on span "New hire submission" at bounding box center [74, 224] width 60 height 8
